Goal: Transaction & Acquisition: Purchase product/service

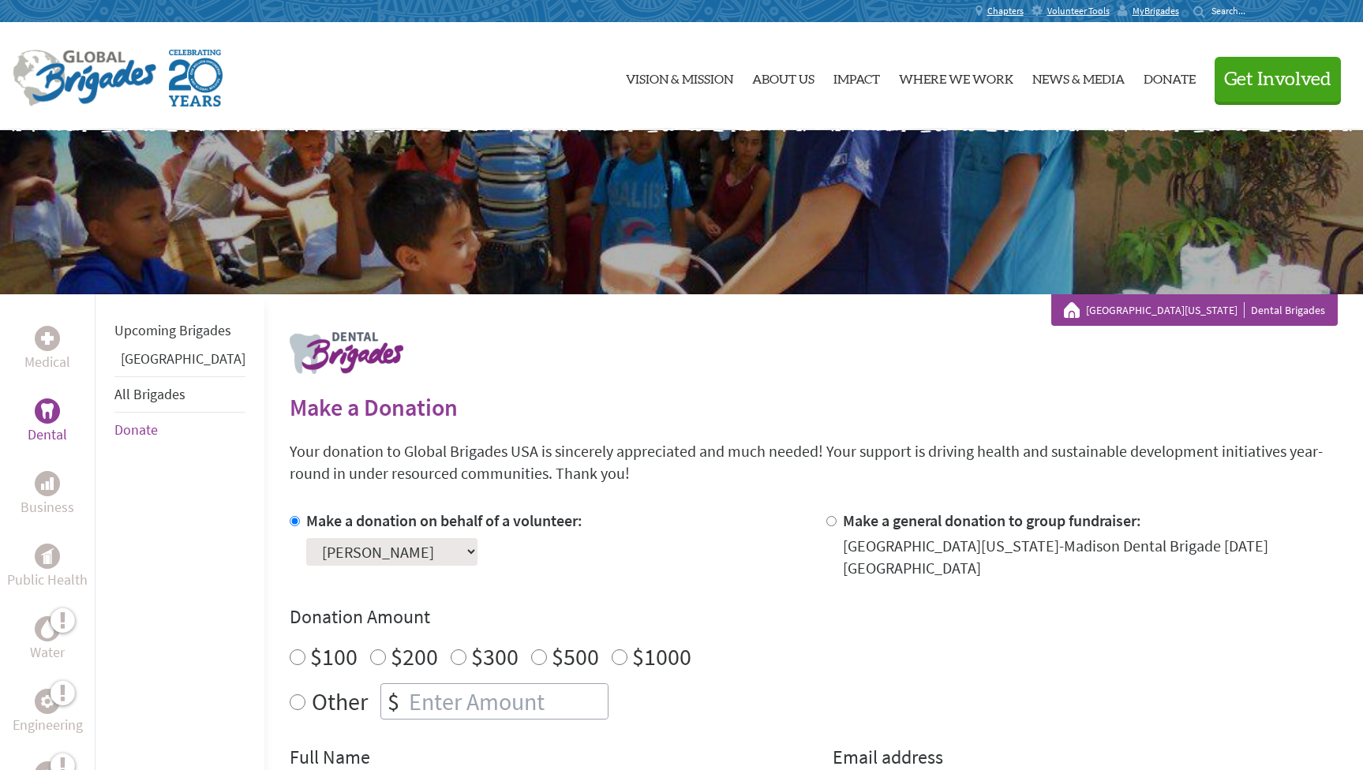
click at [290, 650] on input "$100" at bounding box center [298, 658] width 16 height 16
radio input "true"
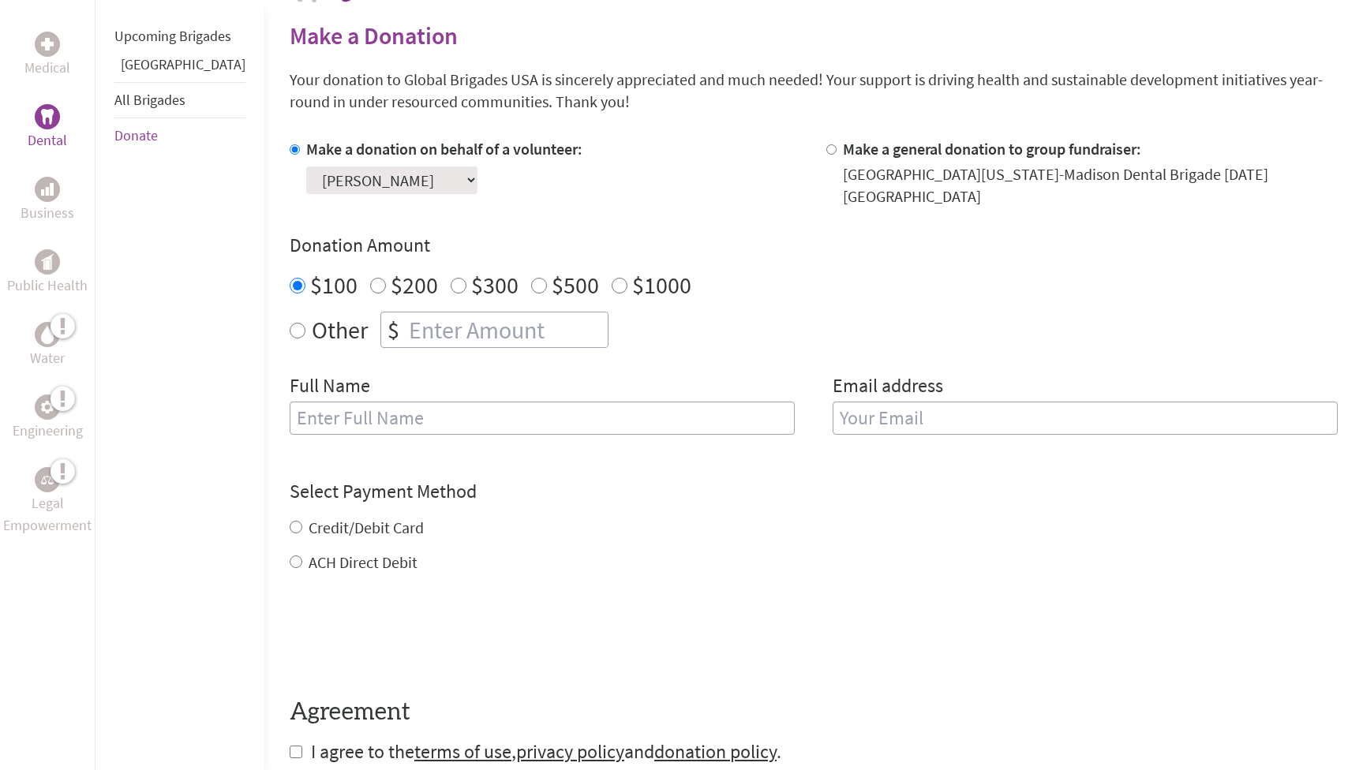
scroll to position [377, 0]
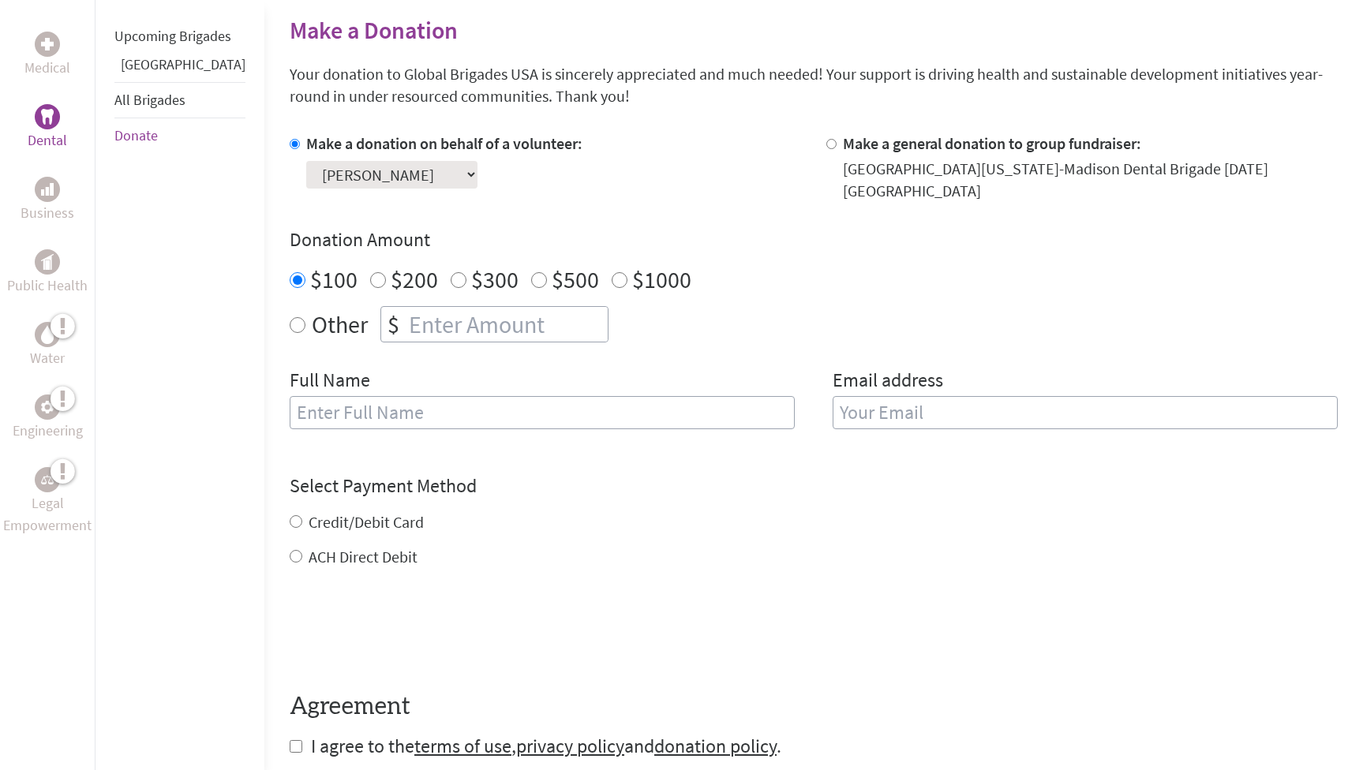
click at [582, 396] on input "text" at bounding box center [542, 412] width 505 height 33
type input "[PERSON_NAME]"
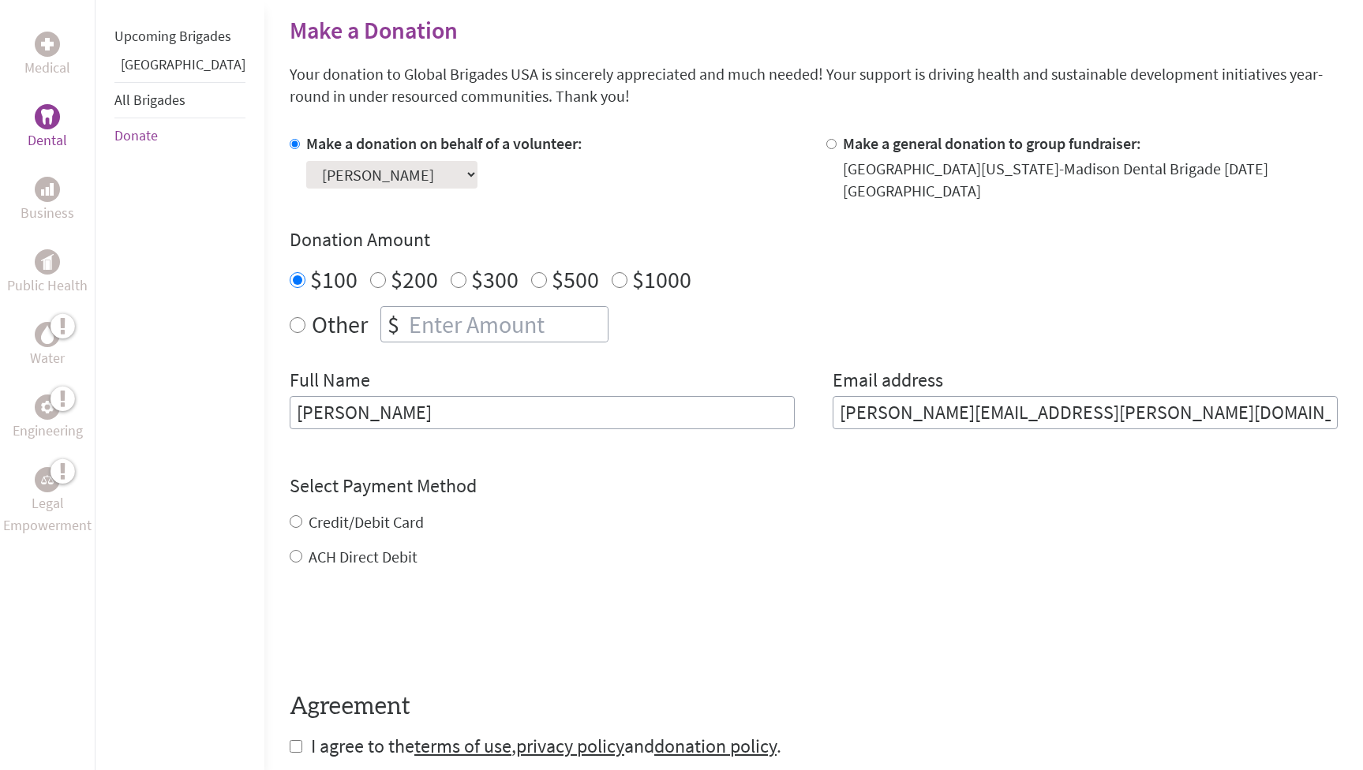
type input "[PERSON_NAME][EMAIL_ADDRESS][PERSON_NAME][DOMAIN_NAME]"
click at [290, 511] on div "Credit/Debit Card ACH Direct Debit" at bounding box center [814, 539] width 1048 height 57
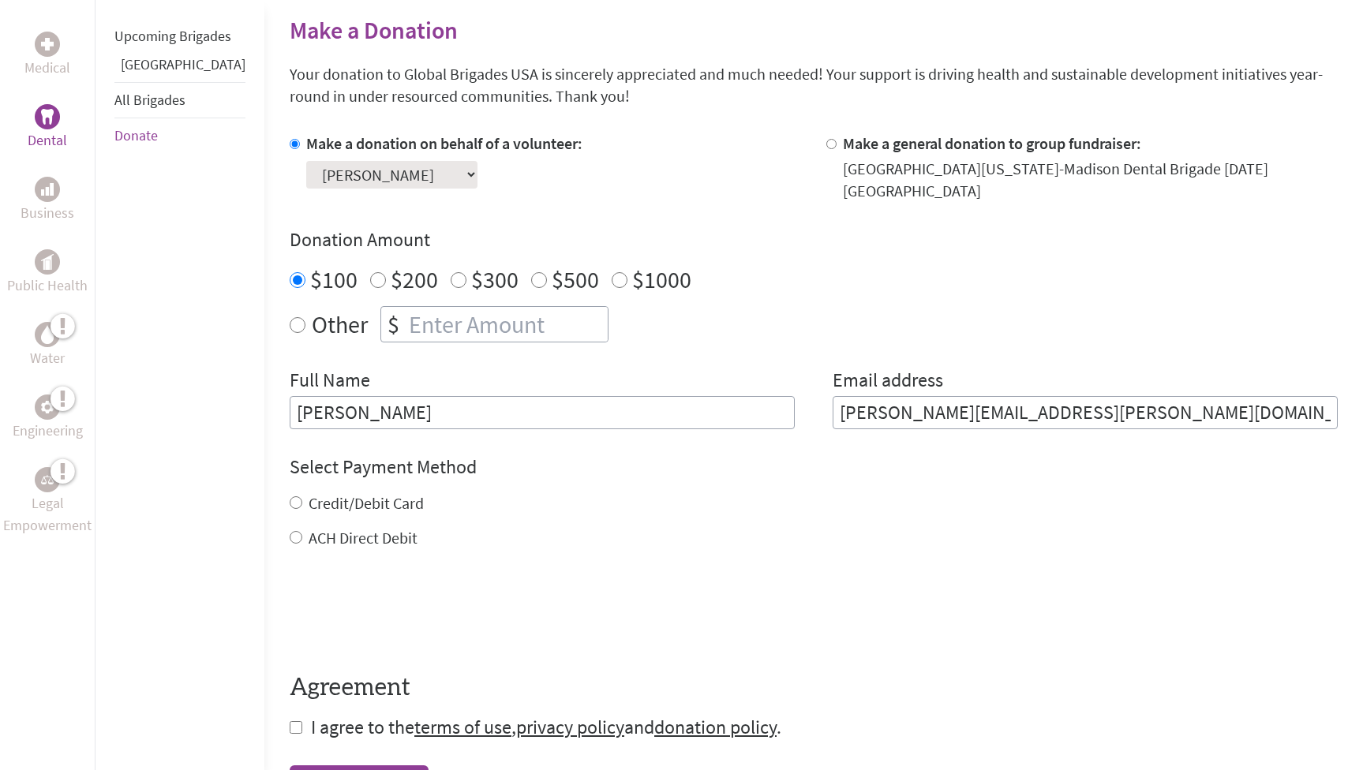
click at [290, 496] on input "Credit/Debit Card" at bounding box center [296, 502] width 13 height 13
radio input "true"
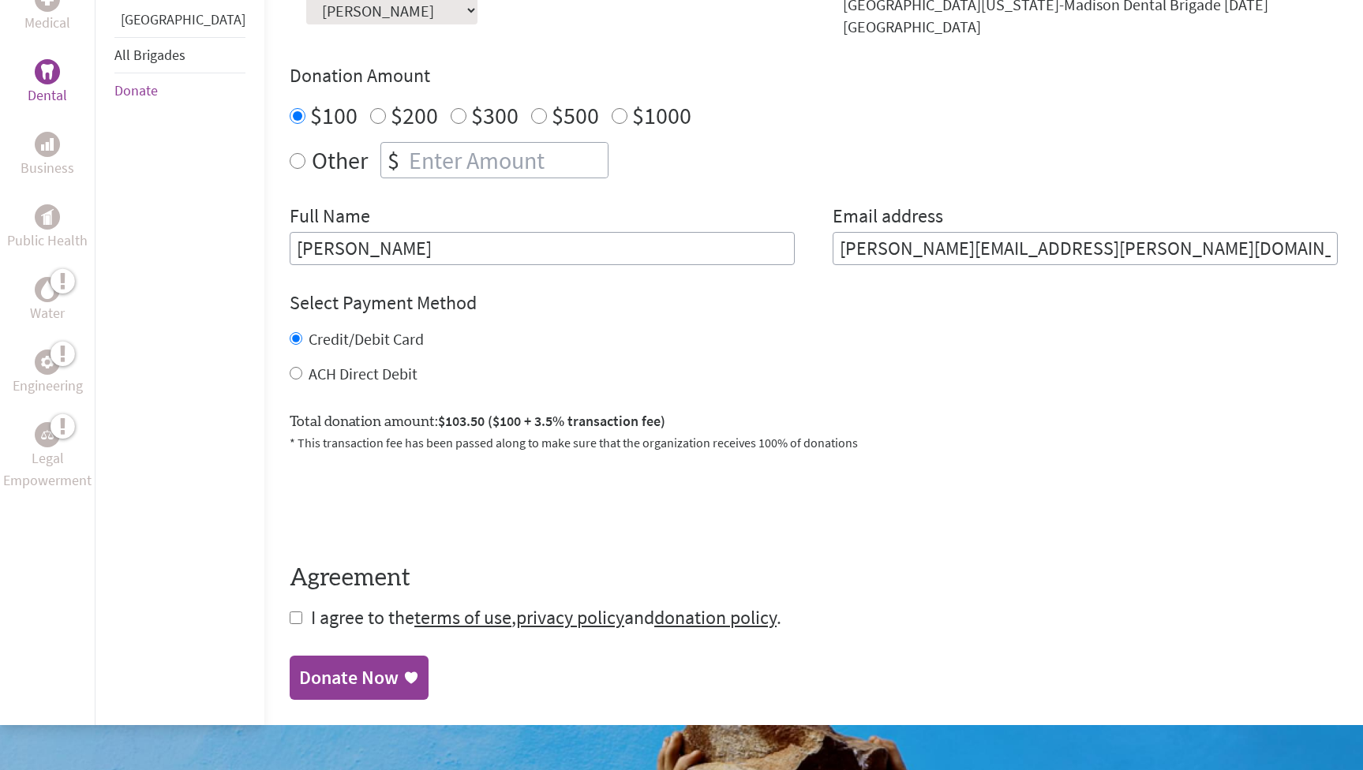
scroll to position [544, 0]
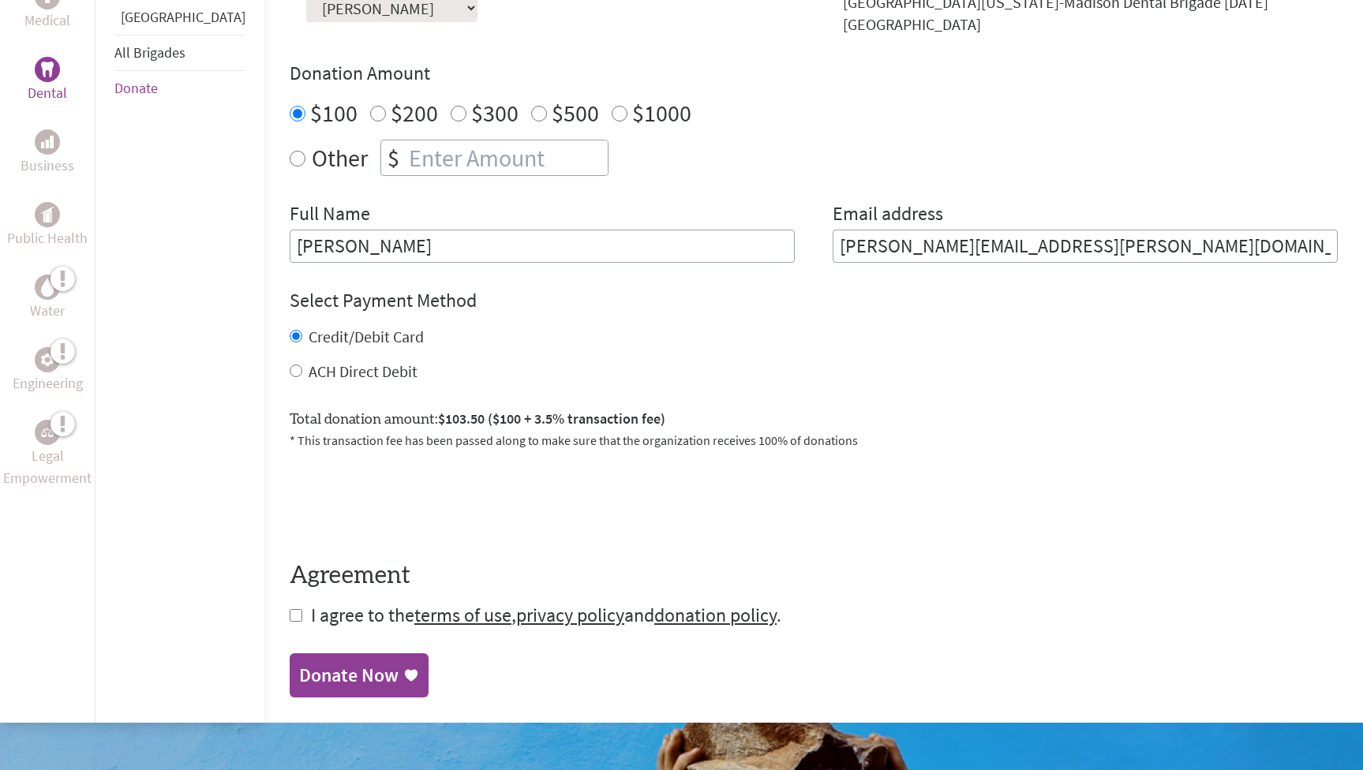
click at [290, 365] on input "ACH Direct Debit" at bounding box center [296, 371] width 13 height 13
radio input "true"
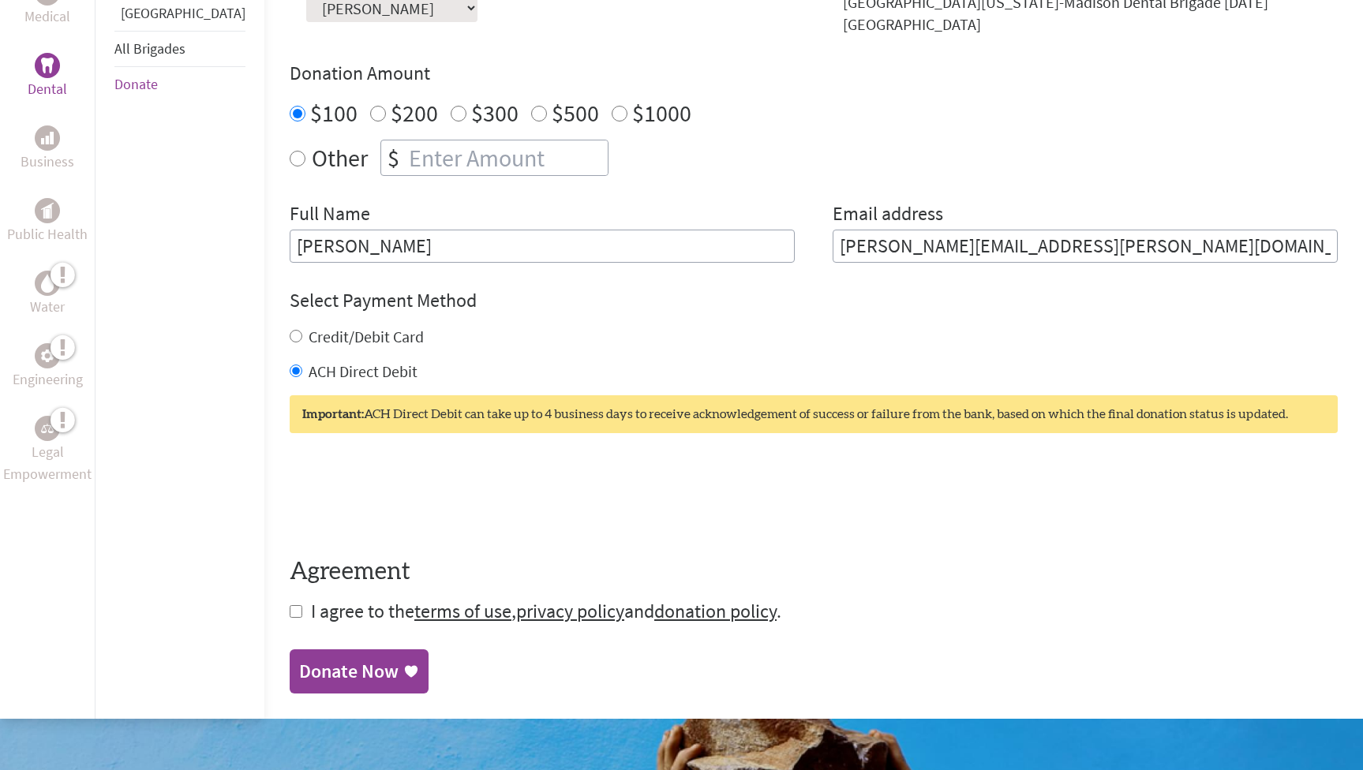
click at [290, 605] on input "checkbox" at bounding box center [296, 611] width 13 height 13
checkbox input "true"
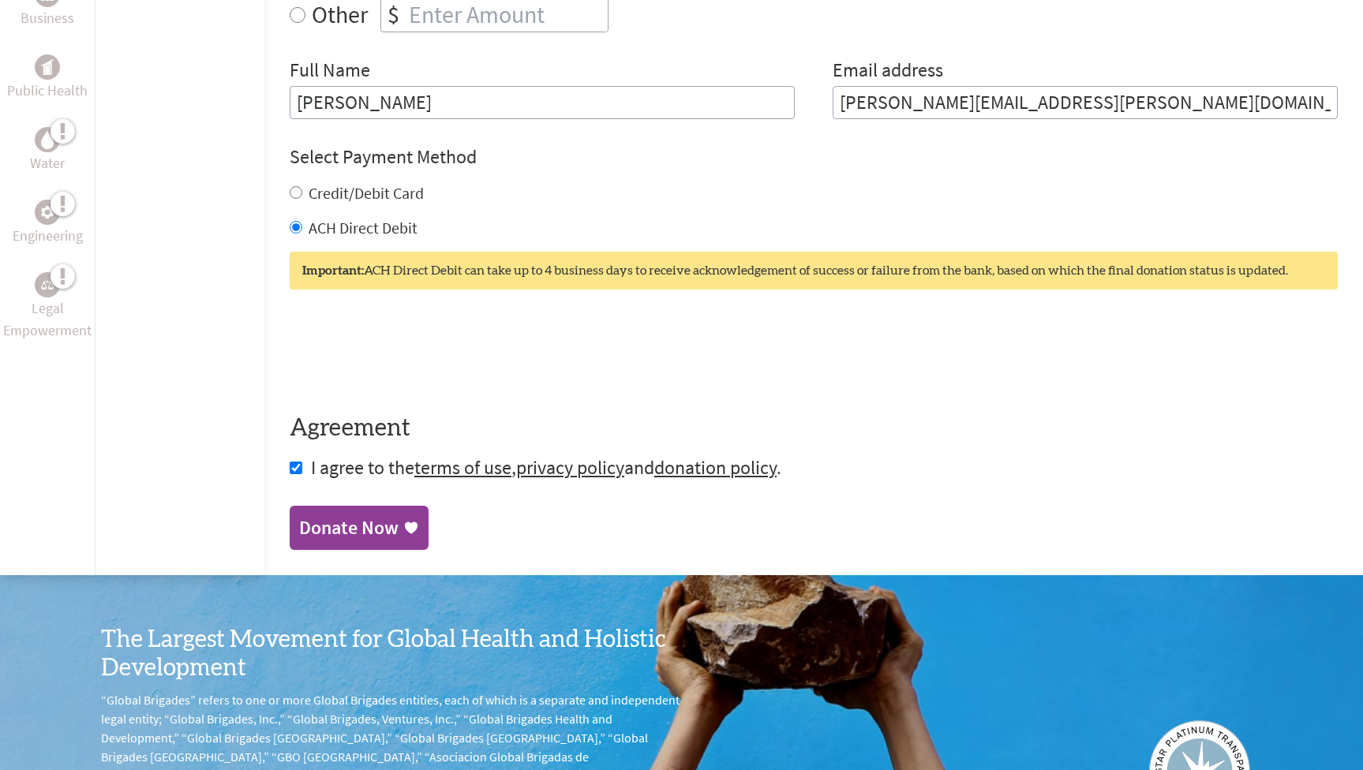
scroll to position [702, 0]
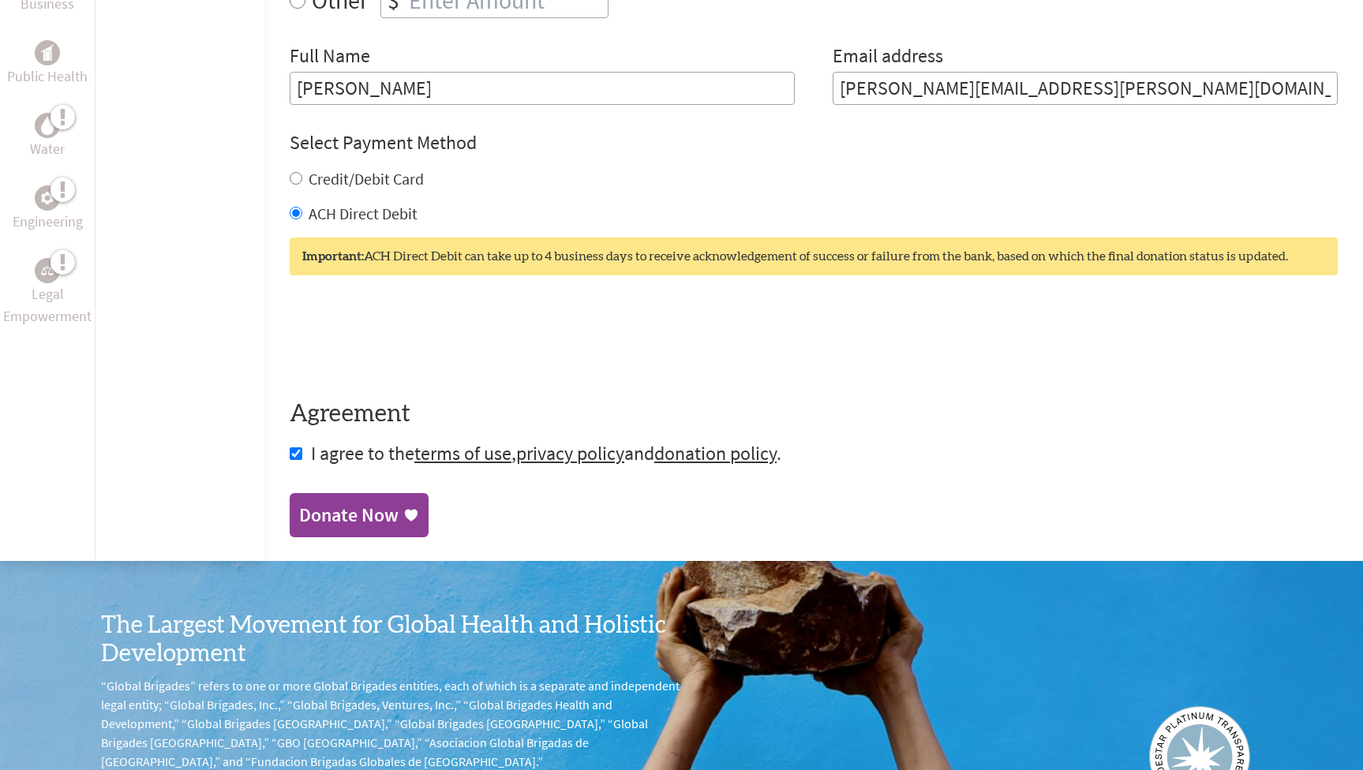
click at [306, 503] on div "Donate Now" at bounding box center [348, 515] width 99 height 25
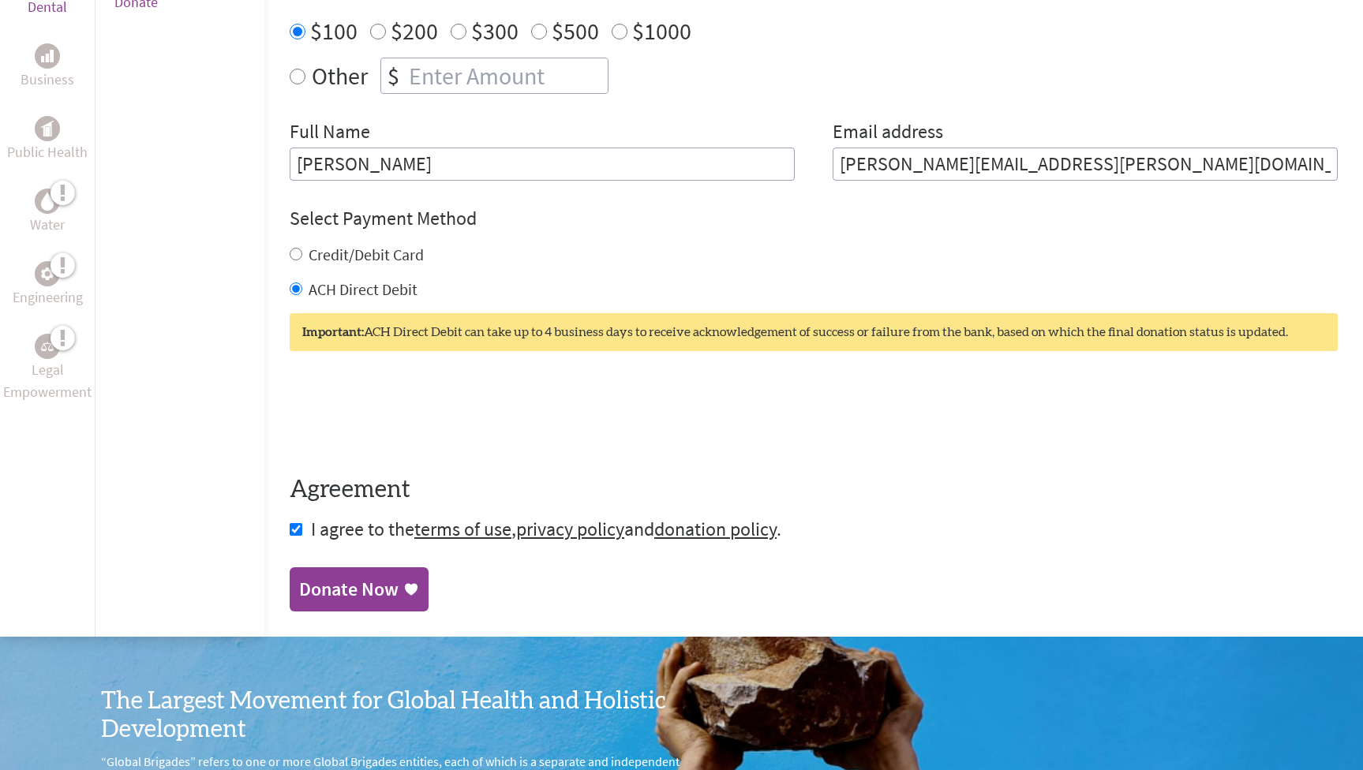
scroll to position [650, 0]
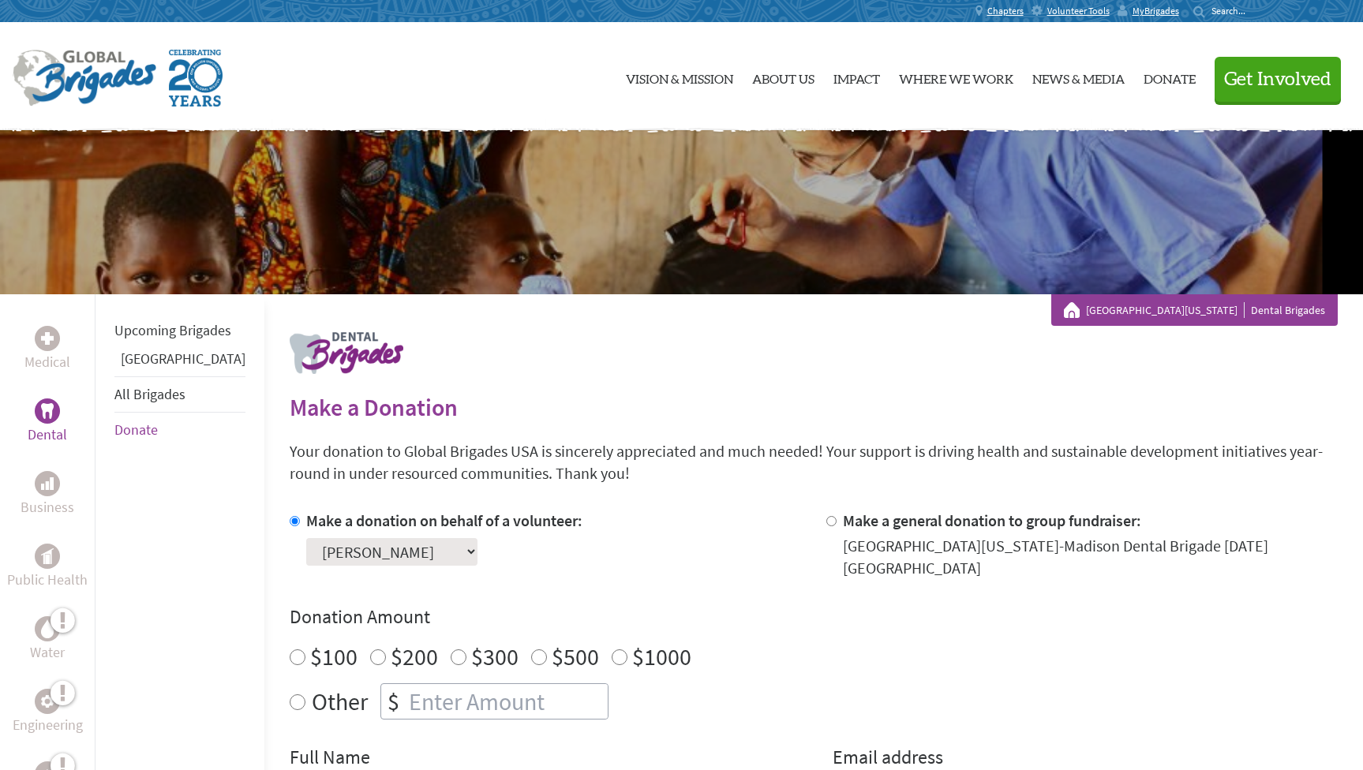
click at [290, 650] on input "$100" at bounding box center [298, 658] width 16 height 16
radio input "true"
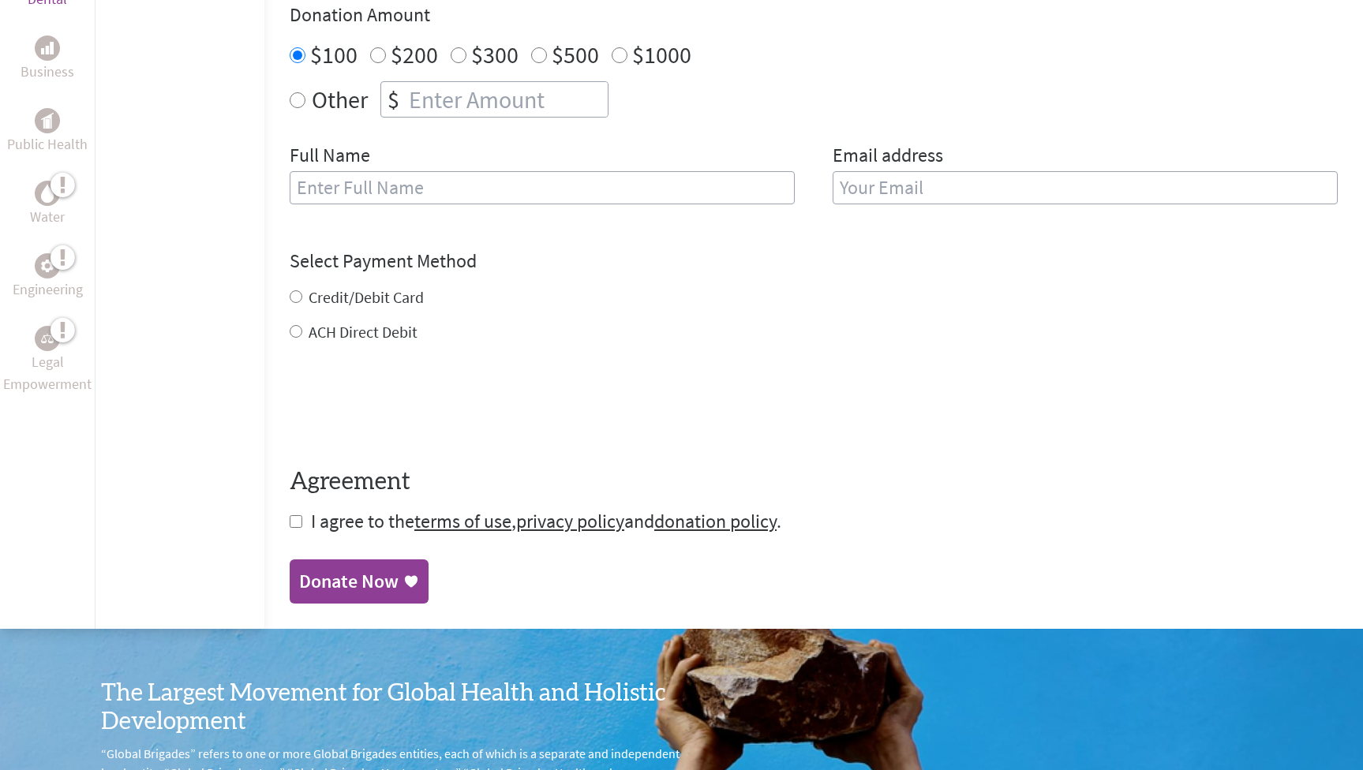
scroll to position [603, 0]
type input "[PERSON_NAME]"
type input "ja"
type input "[PERSON_NAME][EMAIL_ADDRESS][PERSON_NAME][DOMAIN_NAME]"
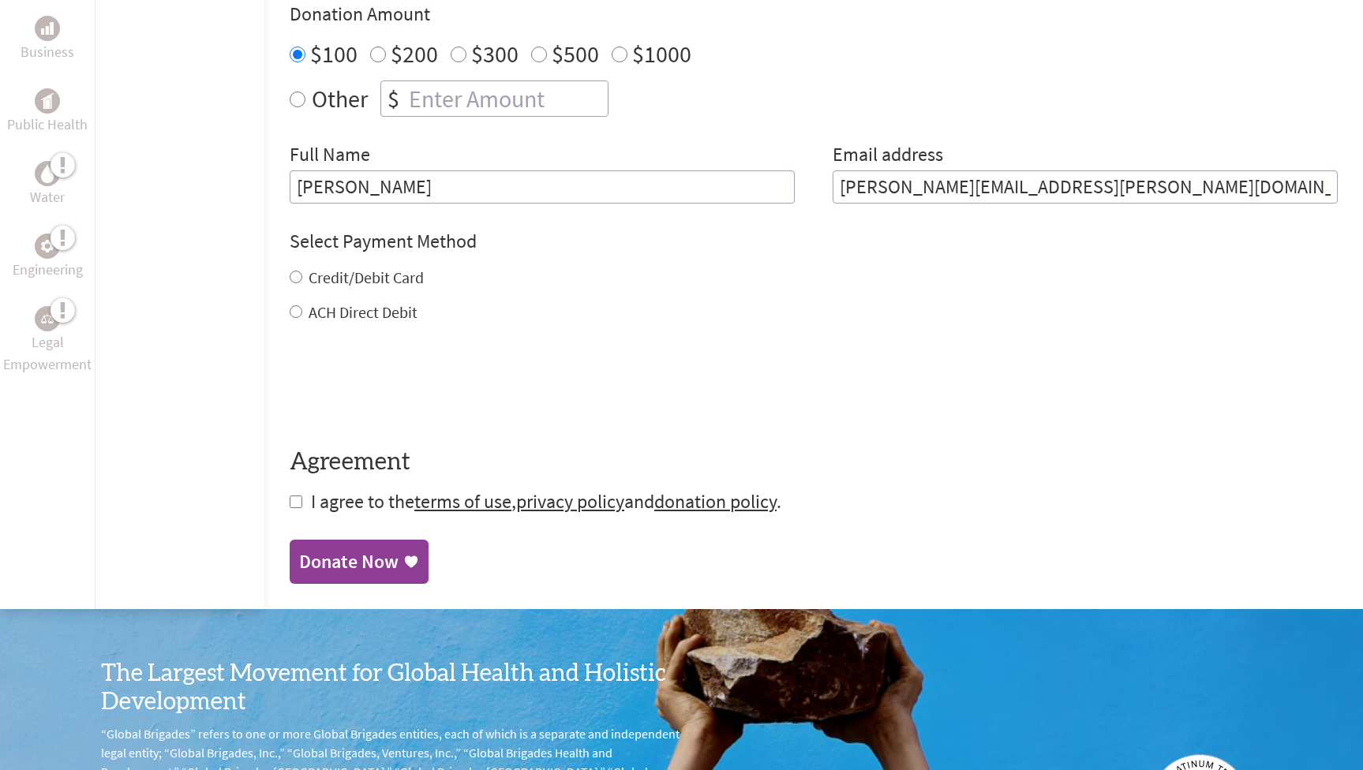
click at [290, 271] on input "Credit/Debit Card" at bounding box center [296, 277] width 13 height 13
radio input "true"
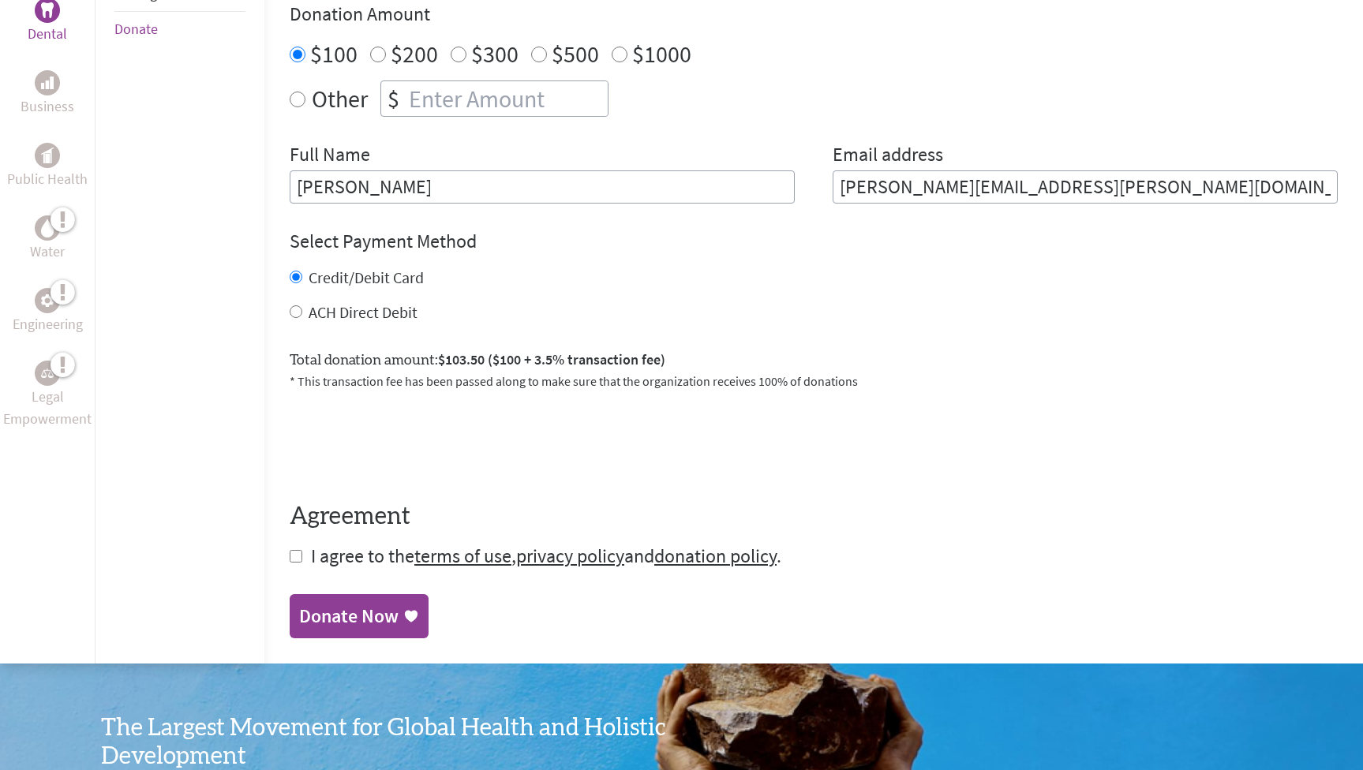
click at [290, 550] on input "checkbox" at bounding box center [296, 556] width 13 height 13
checkbox input "true"
click at [313, 605] on div "Donate Now" at bounding box center [348, 617] width 99 height 25
